Goal: Obtain resource: Download file/media

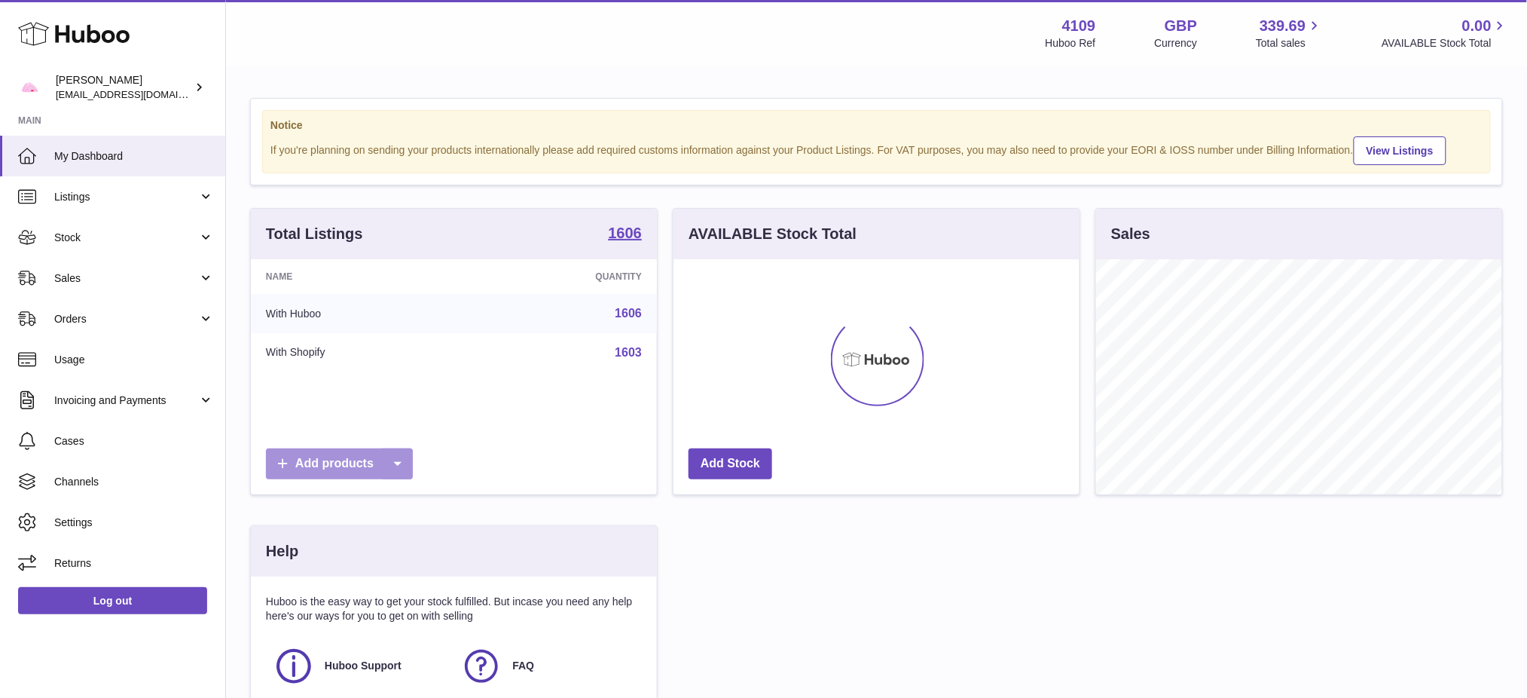
scroll to position [234, 406]
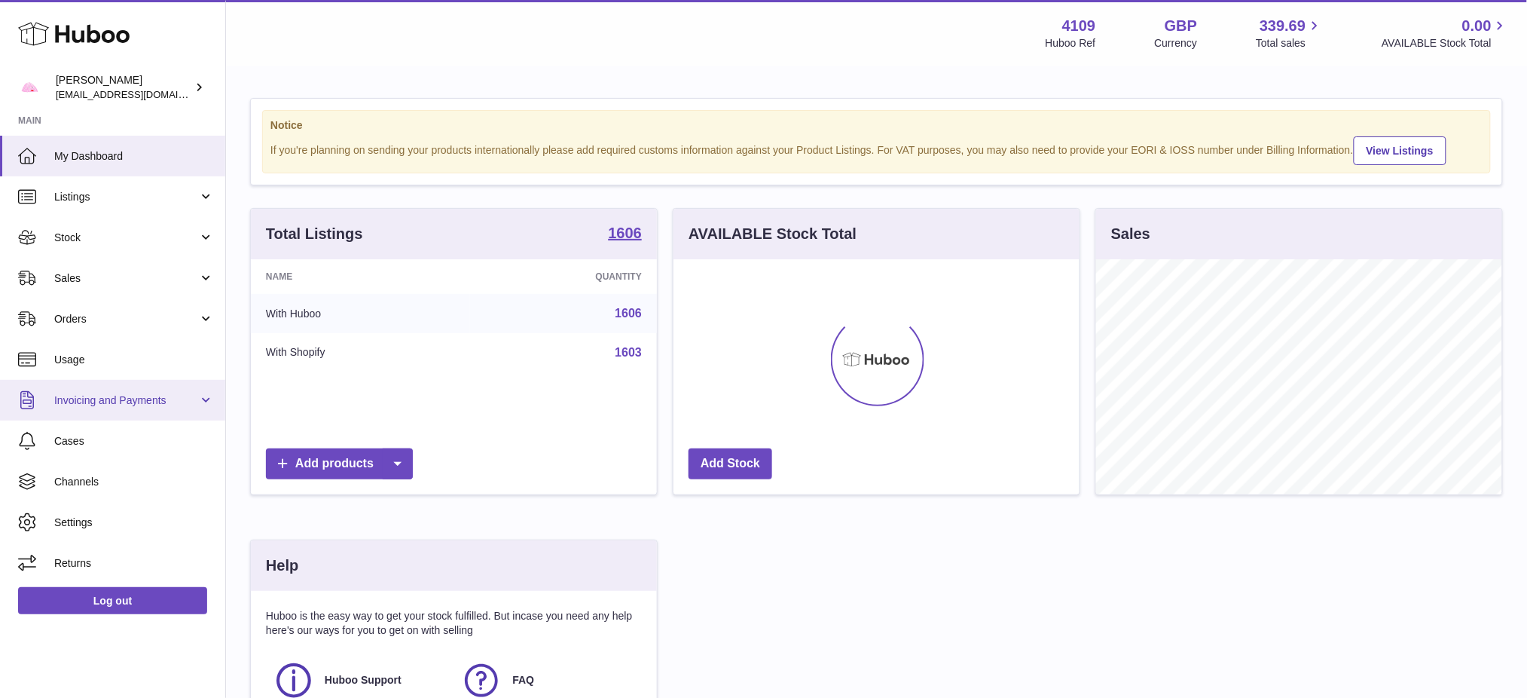
click at [105, 404] on span "Invoicing and Payments" at bounding box center [126, 400] width 144 height 14
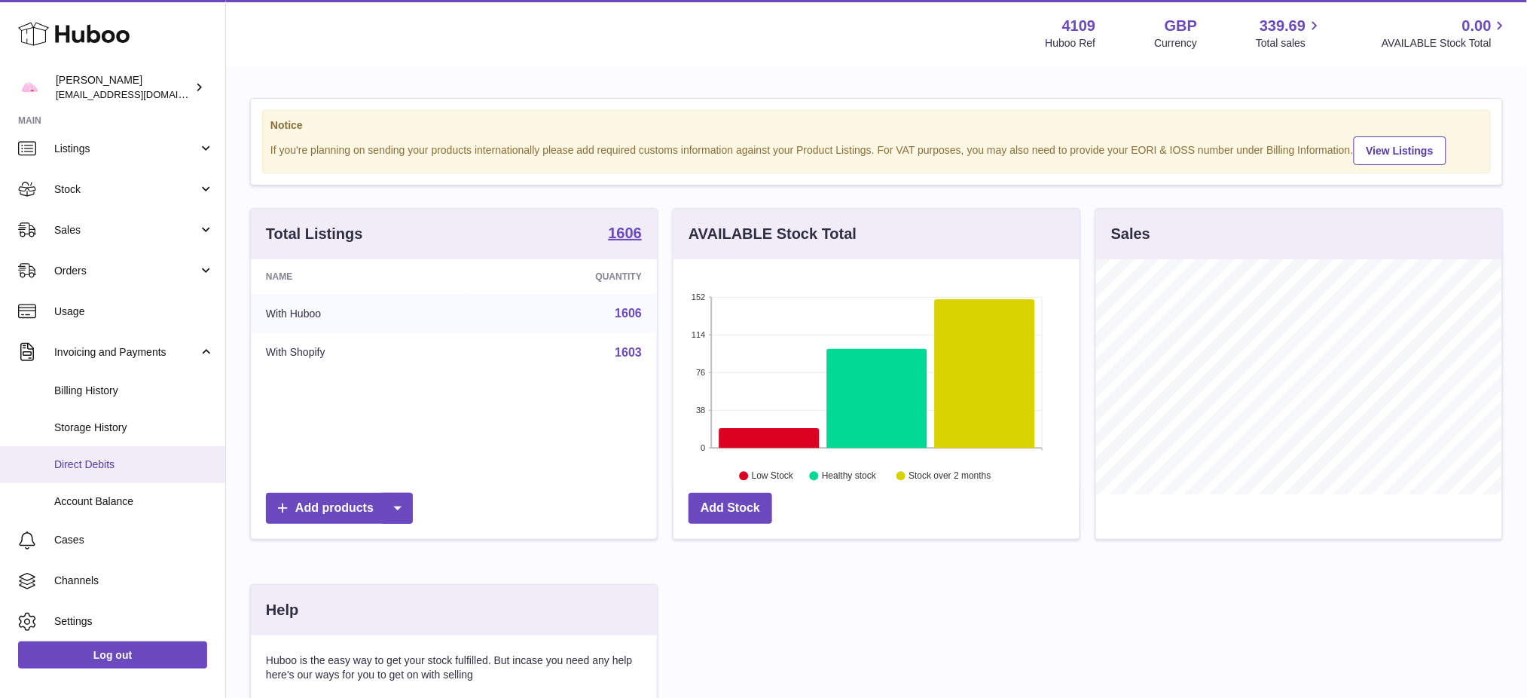
scroll to position [92, 0]
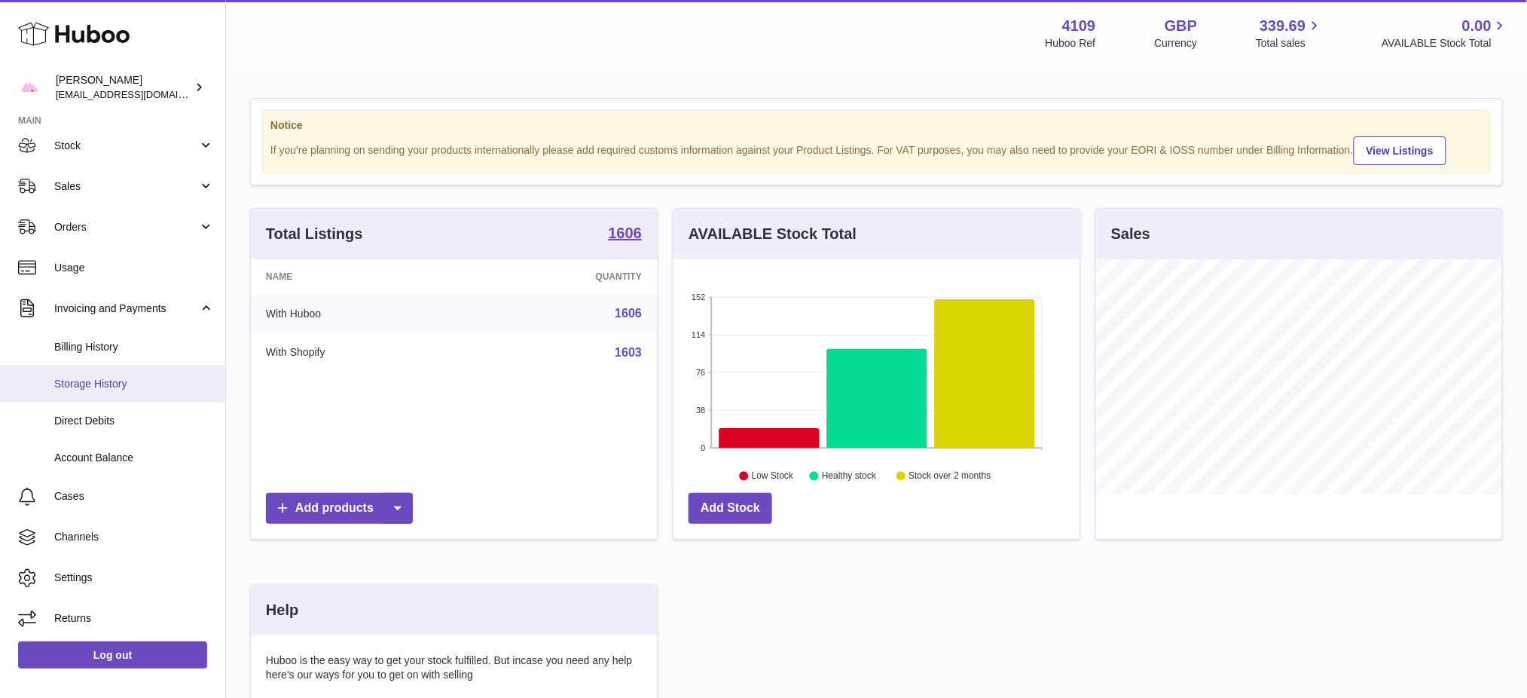
click at [110, 383] on span "Storage History" at bounding box center [134, 384] width 160 height 14
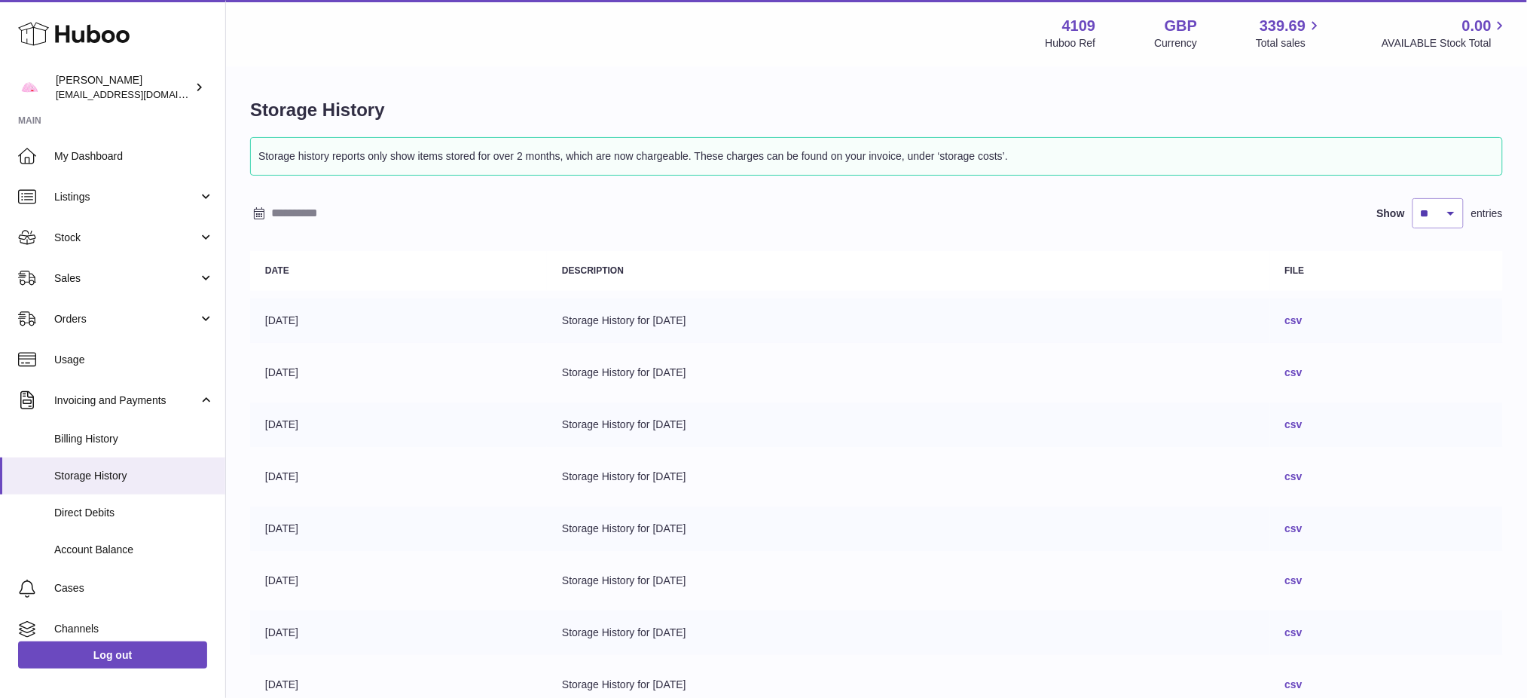
scroll to position [273, 0]
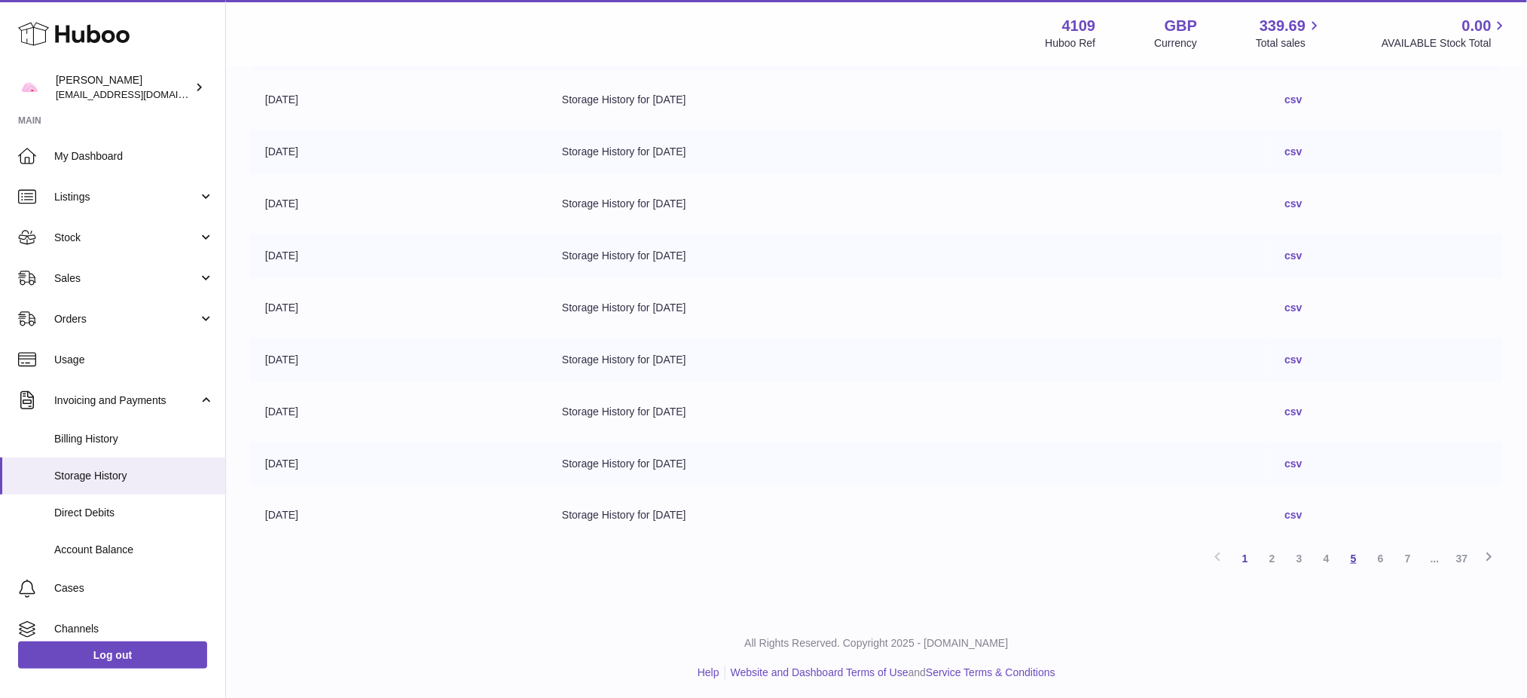
click at [1347, 555] on link "5" at bounding box center [1354, 558] width 27 height 27
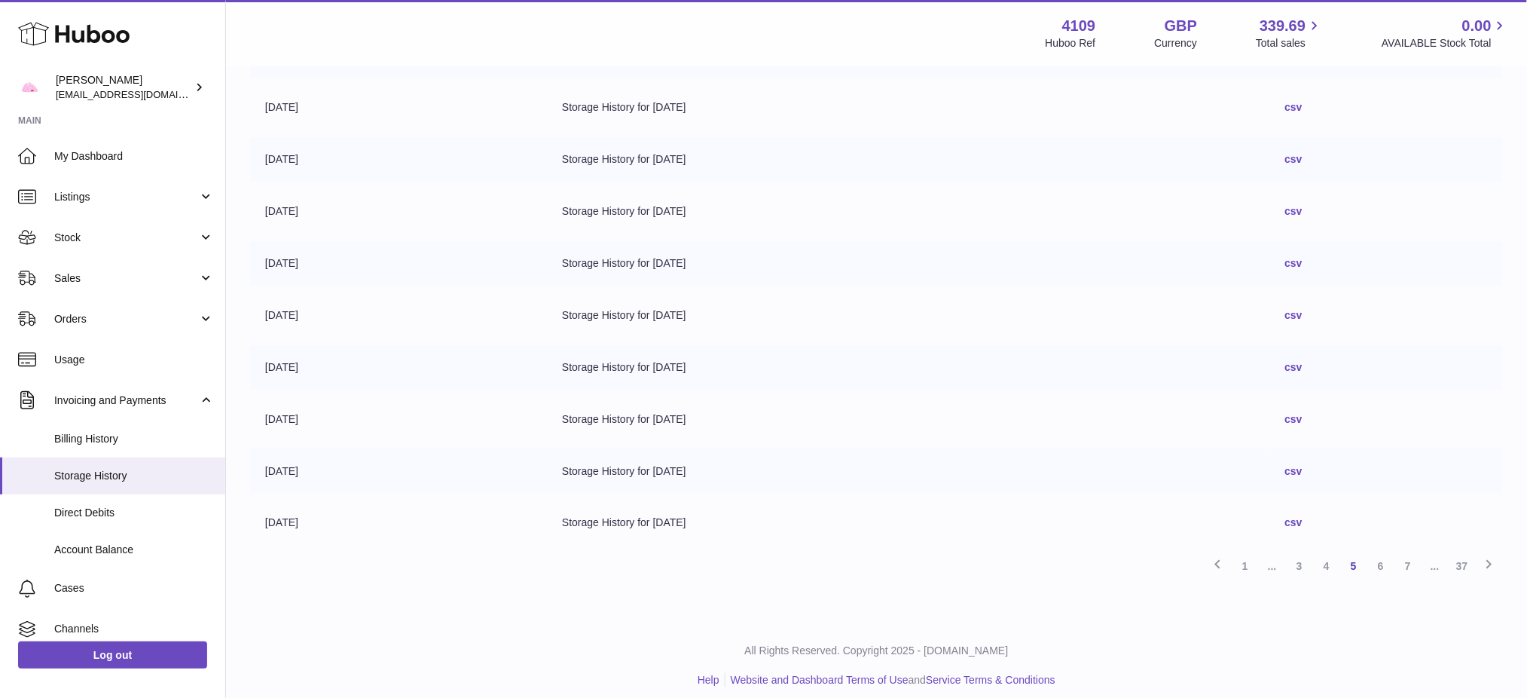
scroll to position [273, 0]
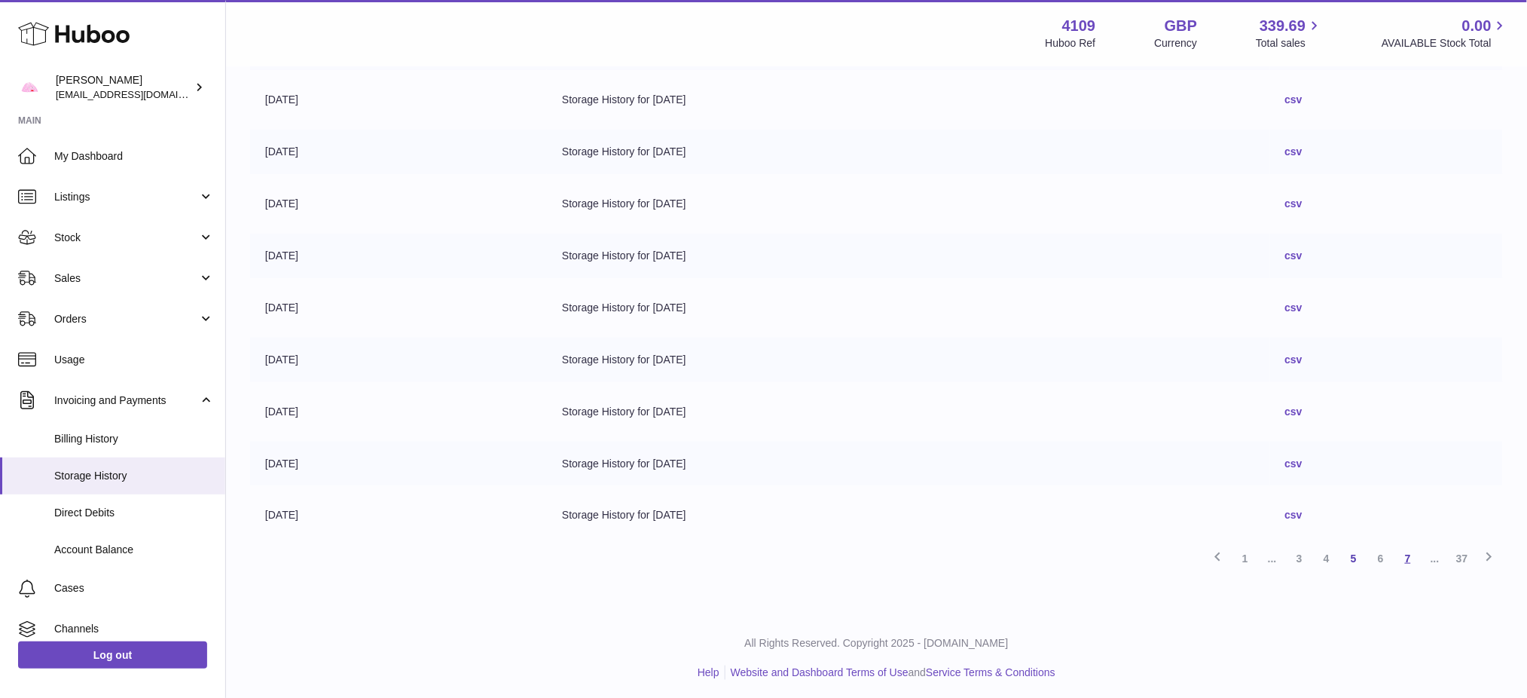
click at [1409, 551] on link "7" at bounding box center [1408, 558] width 27 height 27
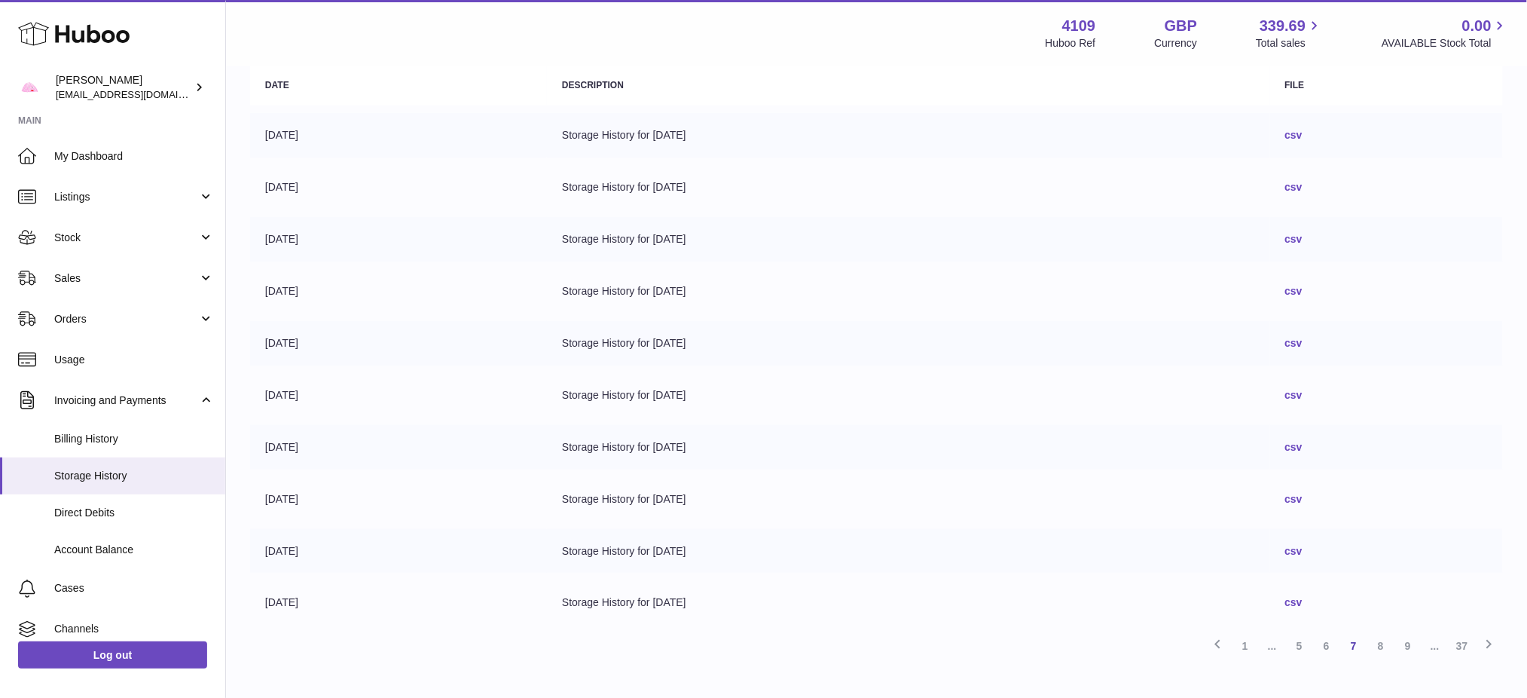
scroll to position [273, 0]
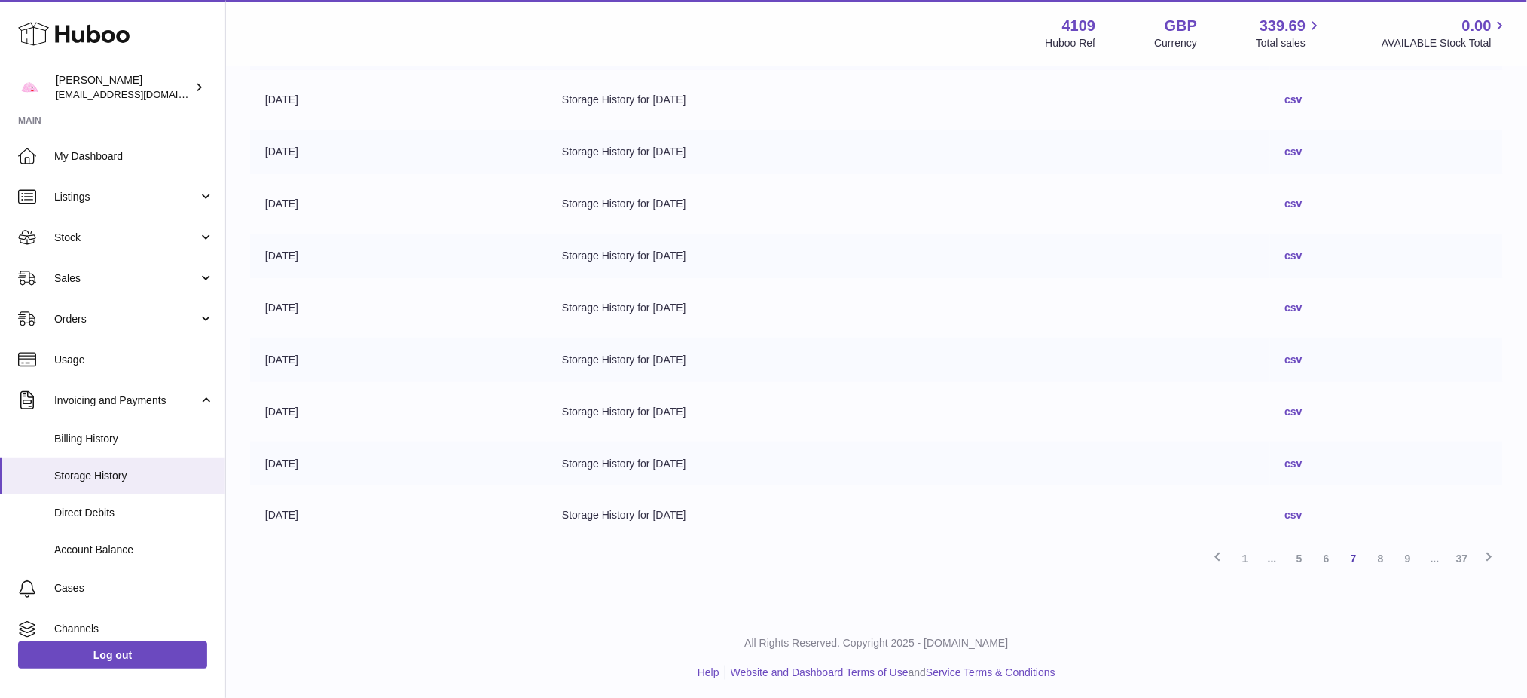
click at [1303, 359] on link "csv" at bounding box center [1294, 359] width 17 height 12
click at [1303, 409] on link "csv" at bounding box center [1294, 411] width 17 height 12
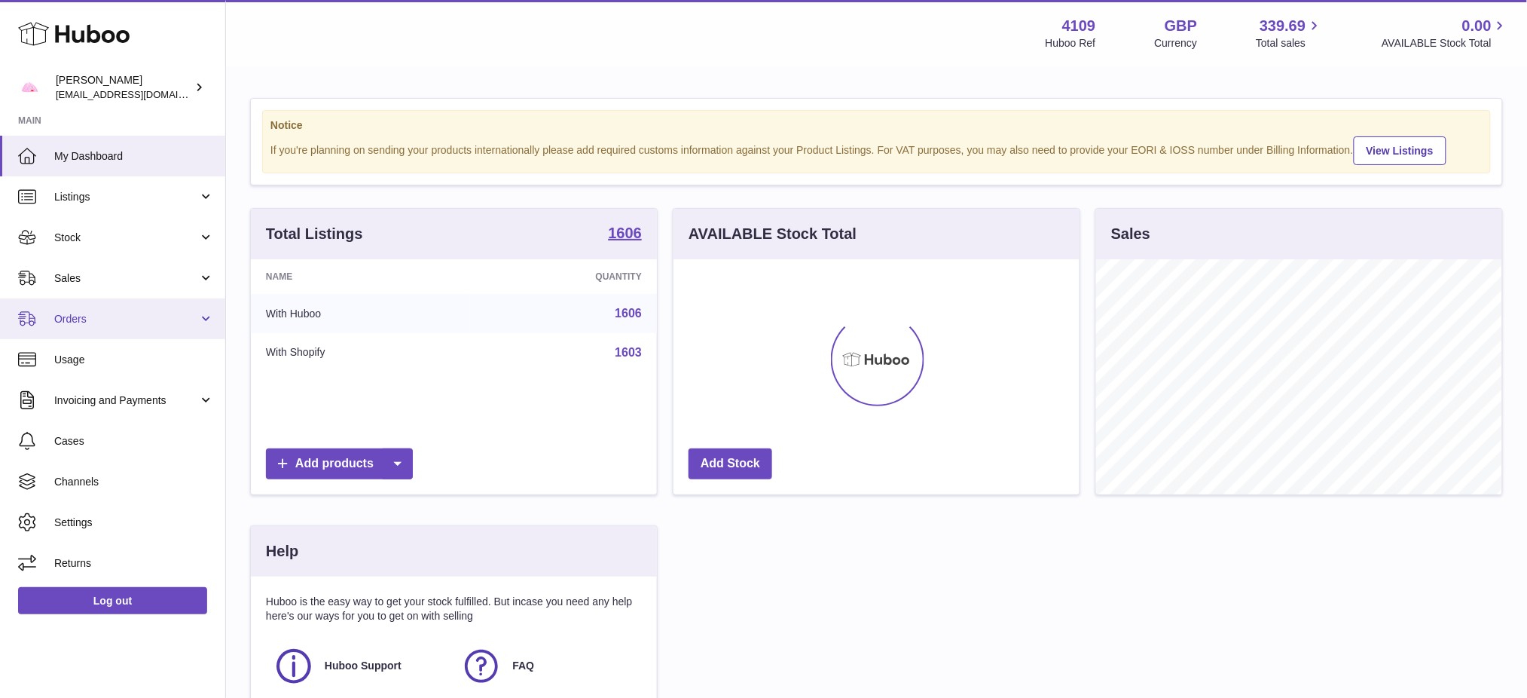
scroll to position [234, 406]
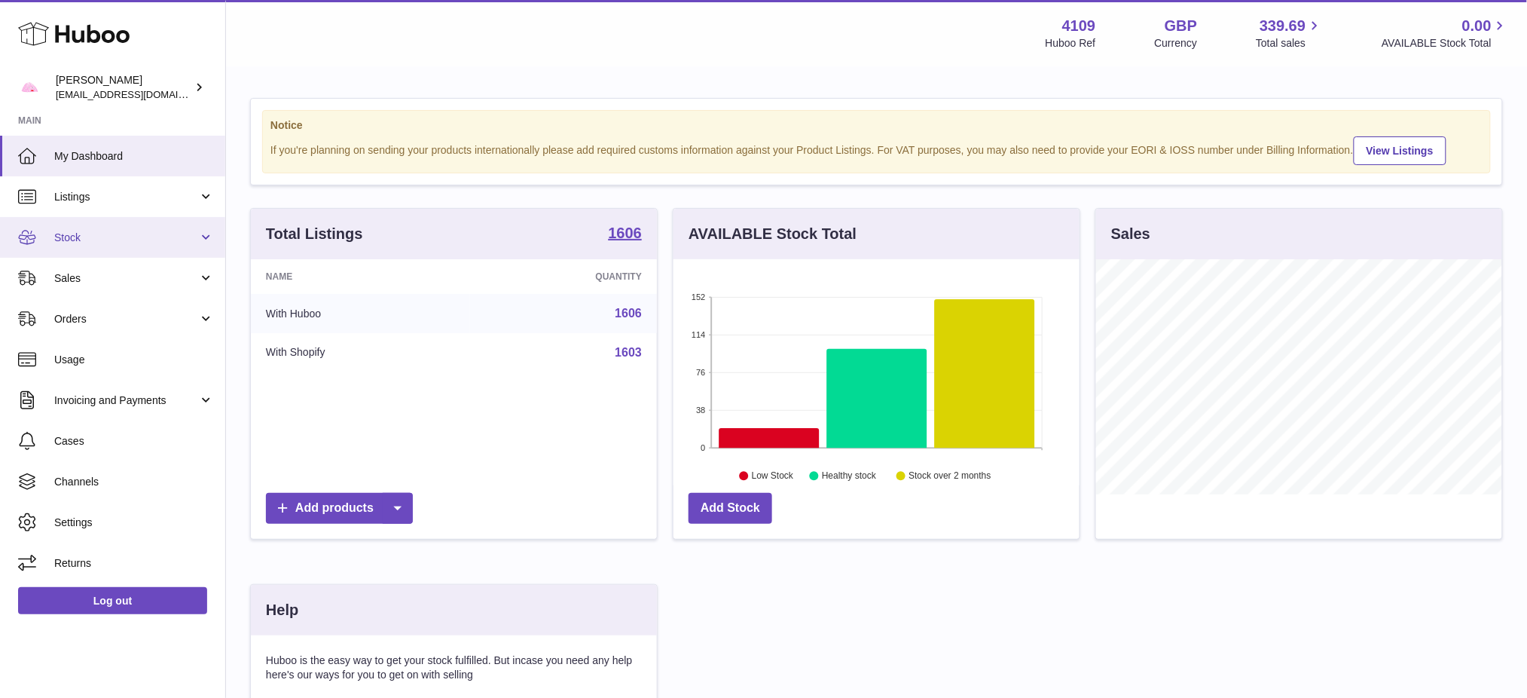
click at [90, 246] on link "Stock" at bounding box center [112, 237] width 225 height 41
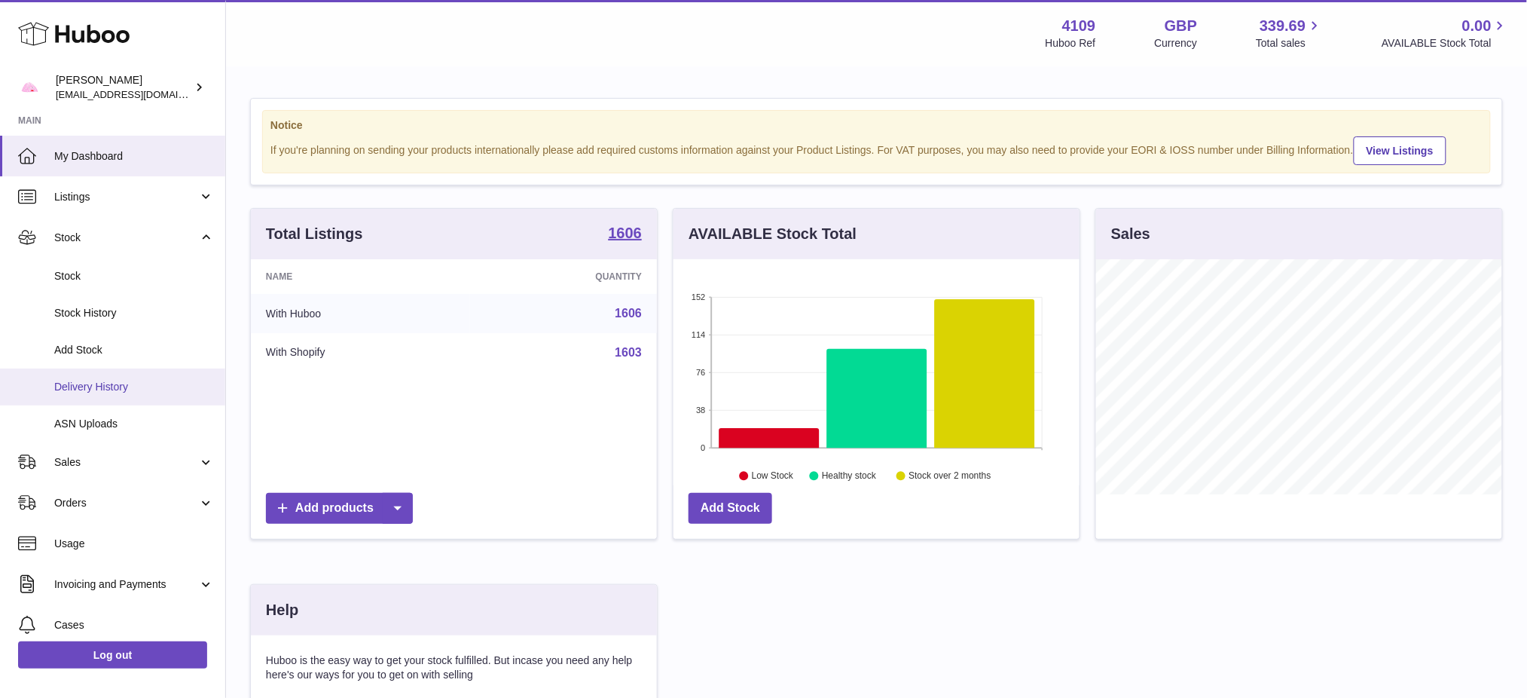
click at [112, 374] on link "Delivery History" at bounding box center [112, 386] width 225 height 37
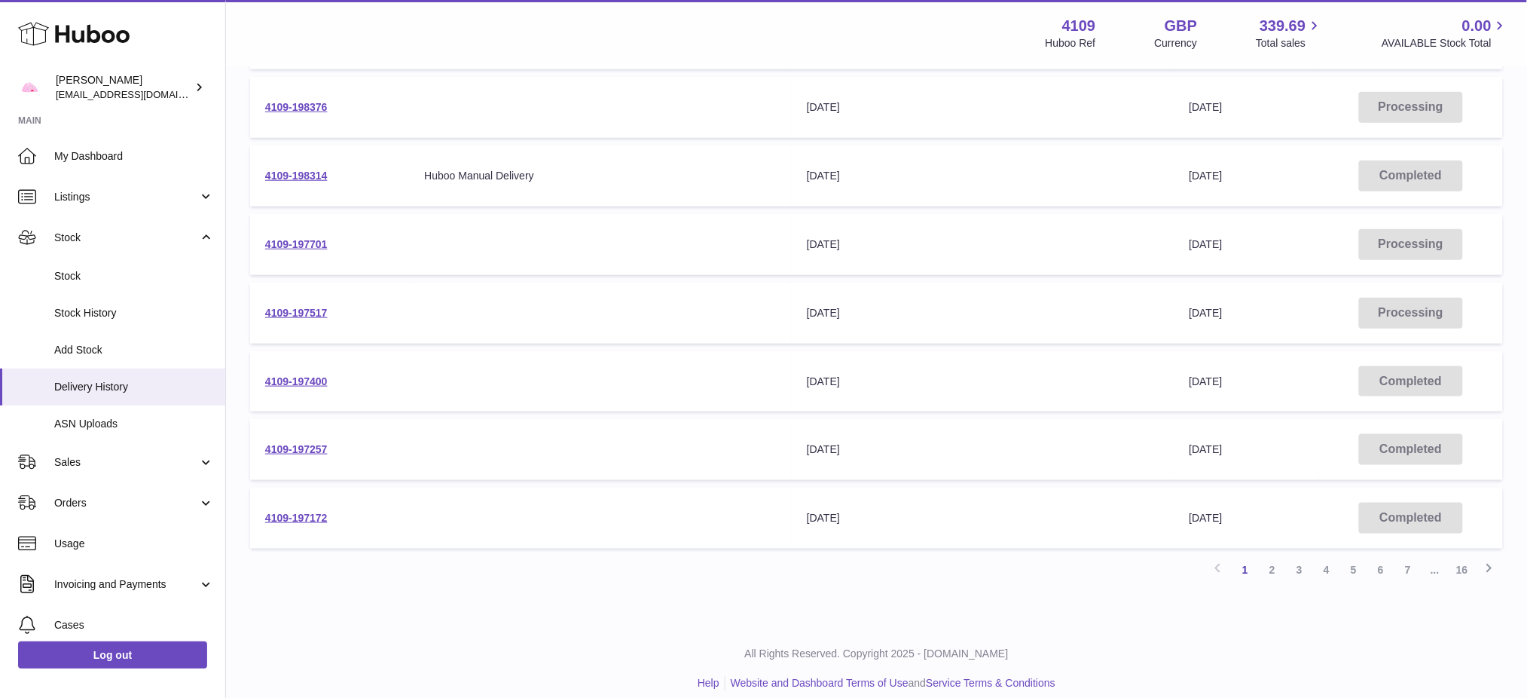
scroll to position [438, 0]
